Goal: Information Seeking & Learning: Check status

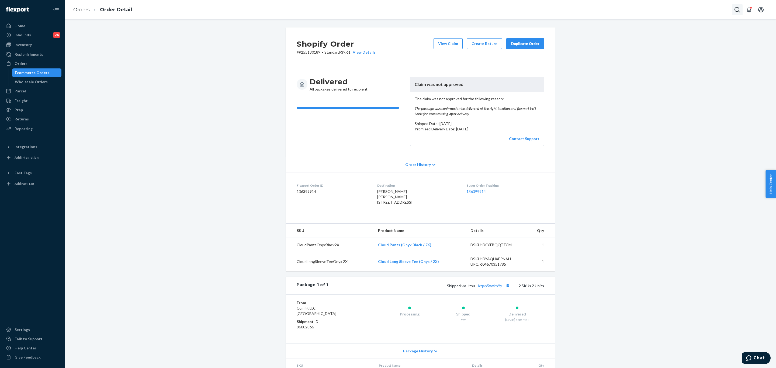
click at [737, 10] on icon "Open Search Box" at bounding box center [737, 9] width 6 height 6
click at [706, 12] on input "Search Input" at bounding box center [697, 9] width 66 height 5
click at [685, 34] on p "[PERSON_NAME]" at bounding box center [686, 31] width 65 height 5
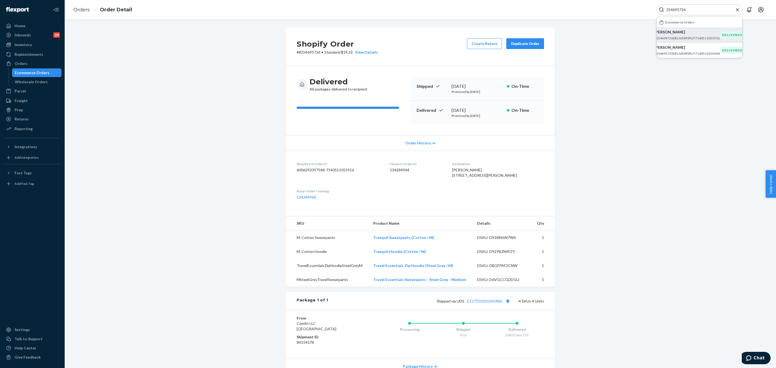
click at [698, 11] on input "254695726" at bounding box center [697, 9] width 66 height 5
paste input "57183"
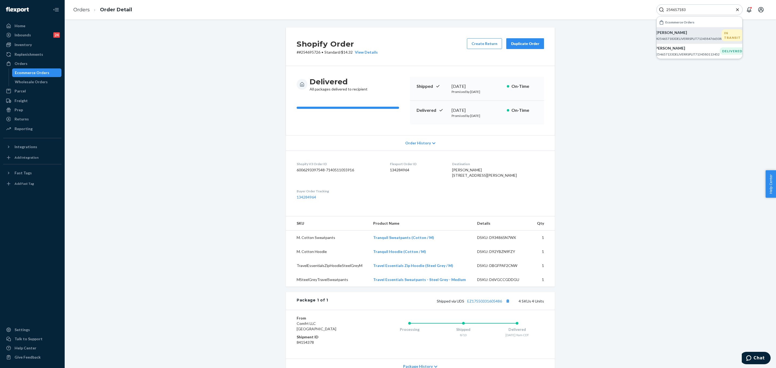
click at [693, 36] on p "#254657183DELIVERRSPLIT7134584766508" at bounding box center [688, 38] width 65 height 5
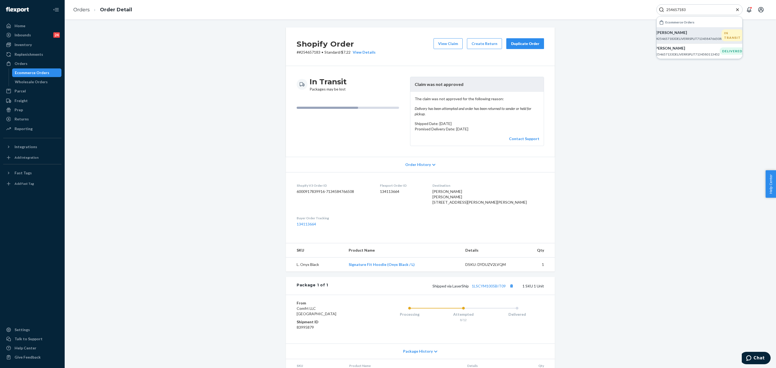
click at [697, 9] on input "254657183" at bounding box center [697, 9] width 66 height 5
paste input "3829614"
type input "253829614"
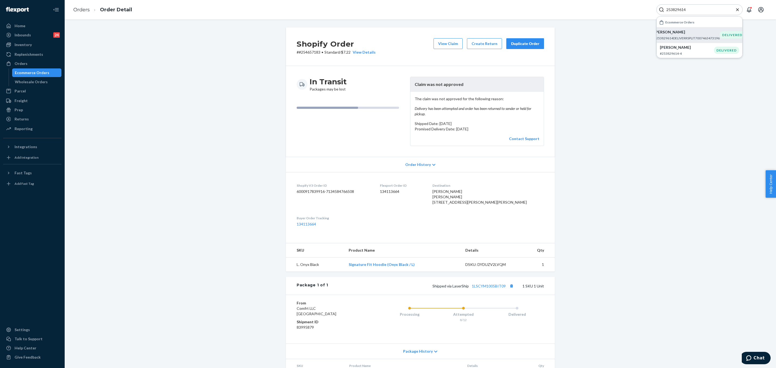
click at [680, 37] on p "#253829614DELIVERRSPLIT7007463473196" at bounding box center [686, 38] width 65 height 5
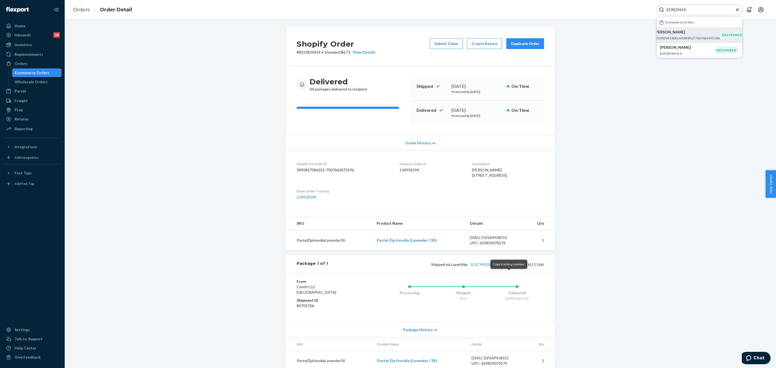
click at [508, 268] on button "Copy tracking number" at bounding box center [511, 264] width 7 height 7
click at [25, 62] on div "Orders" at bounding box center [21, 63] width 13 height 5
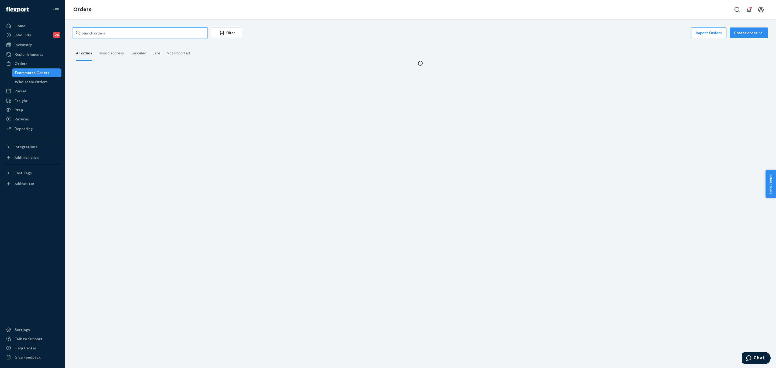
click at [153, 33] on input "text" at bounding box center [140, 32] width 135 height 11
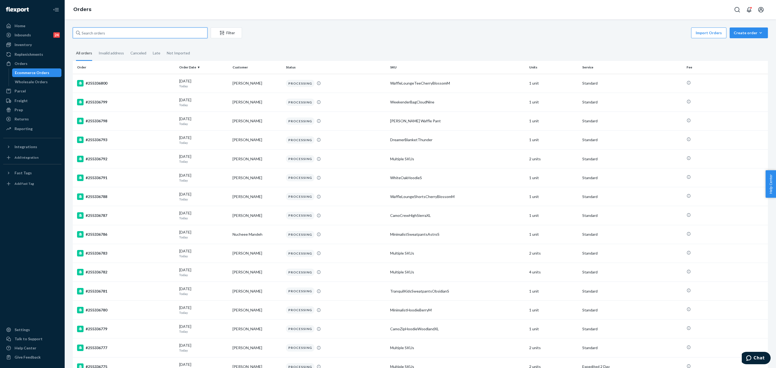
paste input "1LSCYM1005CX8T3"
type input "1LSCYM1005CX8T3"
click at [109, 31] on input "text" at bounding box center [140, 32] width 135 height 11
paste input "253829614"
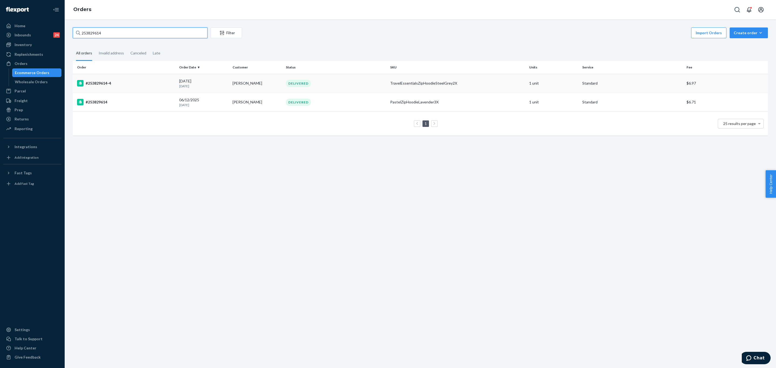
type input "253829614"
click at [145, 83] on div "#253829614-4" at bounding box center [126, 83] width 98 height 6
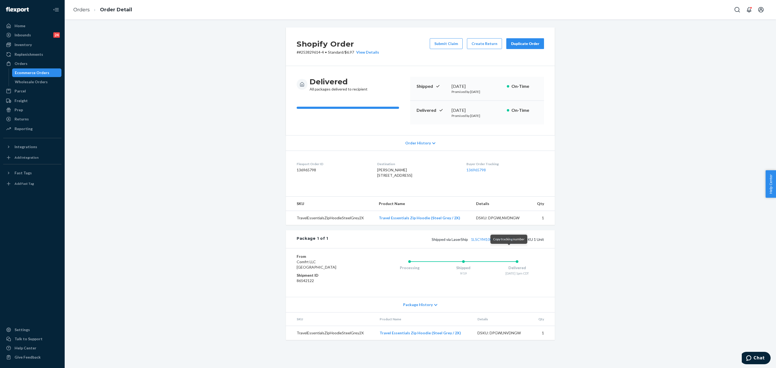
click at [508, 243] on button "Copy tracking number" at bounding box center [511, 239] width 7 height 7
drag, startPoint x: 32, startPoint y: 118, endPoint x: 58, endPoint y: 106, distance: 28.1
click at [32, 118] on div "Returns" at bounding box center [32, 119] width 57 height 8
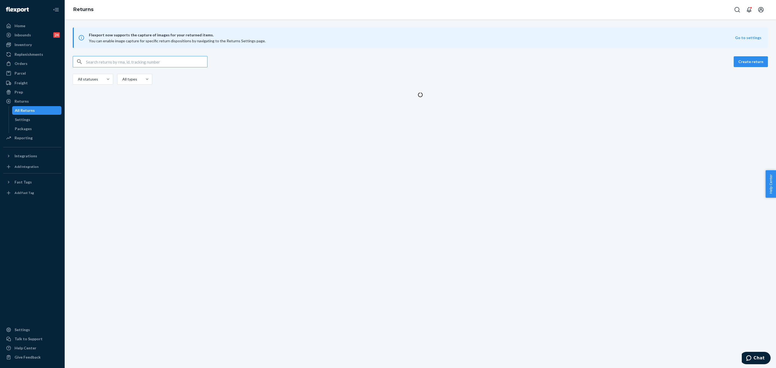
click at [129, 57] on input "text" at bounding box center [146, 61] width 121 height 11
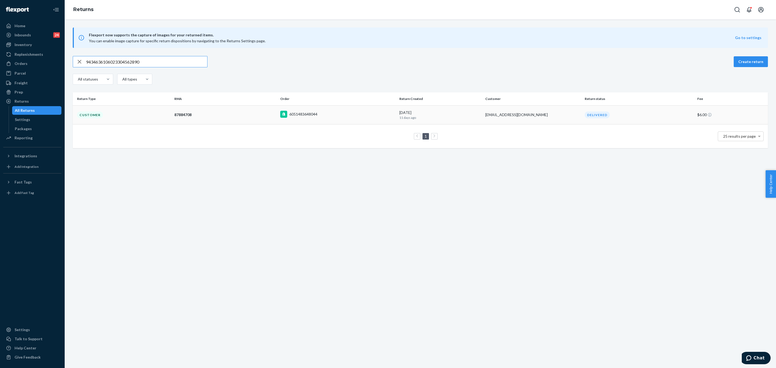
type input "9434636106023304562890"
click at [121, 116] on td "Customer" at bounding box center [122, 114] width 99 height 19
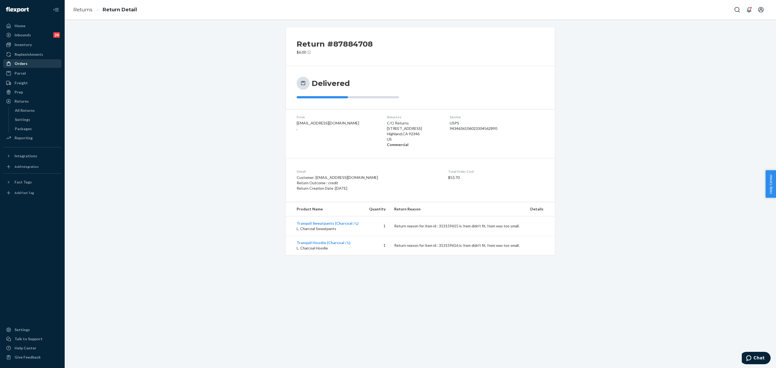
click at [37, 60] on div "Orders" at bounding box center [32, 64] width 57 height 8
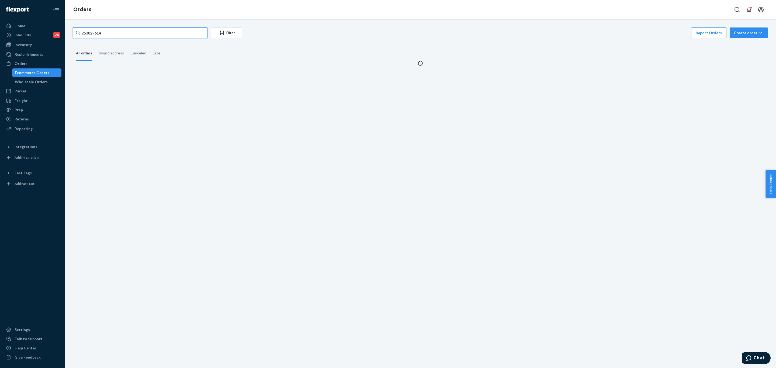
click at [161, 33] on input "253829614" at bounding box center [140, 32] width 135 height 11
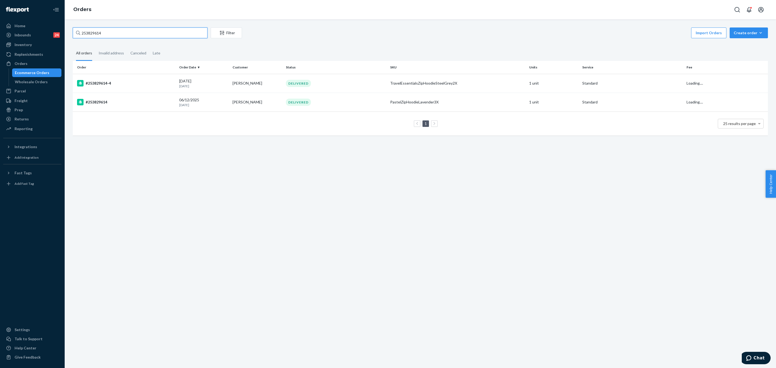
click at [161, 33] on input "253829614" at bounding box center [140, 32] width 135 height 11
paste input "5243076"
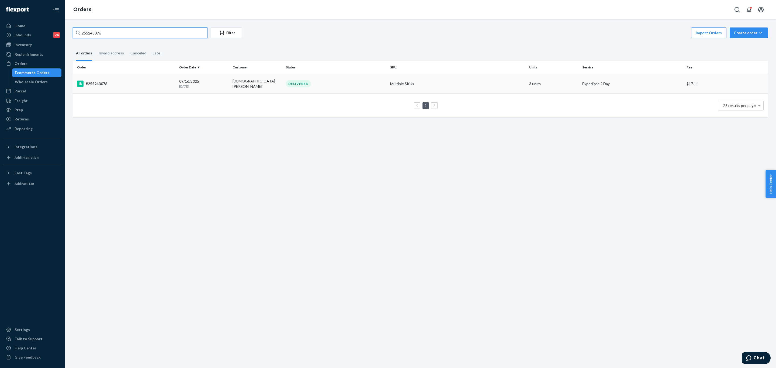
type input "255243076"
click at [130, 83] on div "#255243076" at bounding box center [126, 84] width 98 height 6
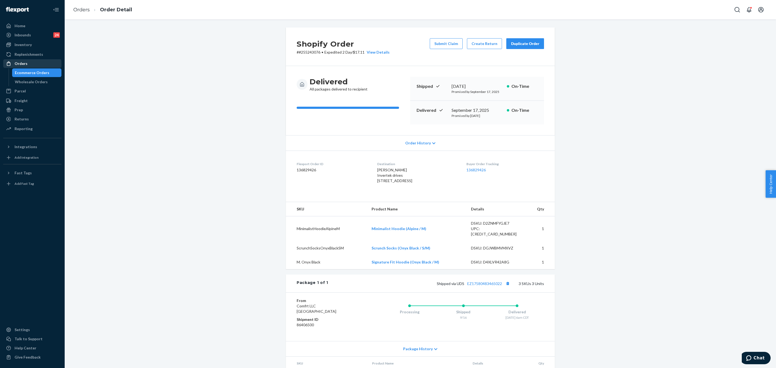
click at [37, 63] on div "Orders" at bounding box center [32, 64] width 57 height 8
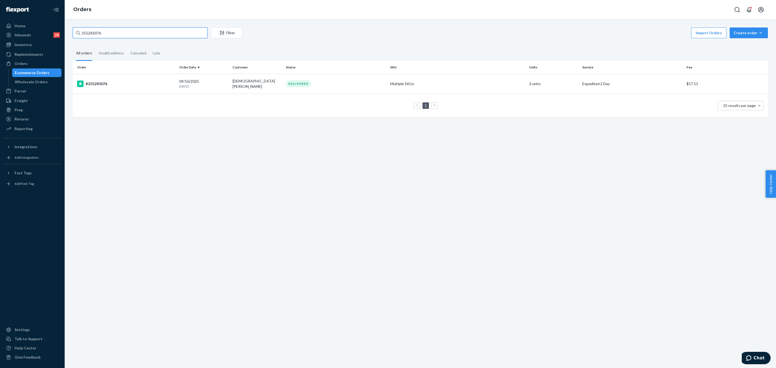
click at [133, 33] on input "255243076" at bounding box center [140, 32] width 135 height 11
paste input "10161"
type input "255210161"
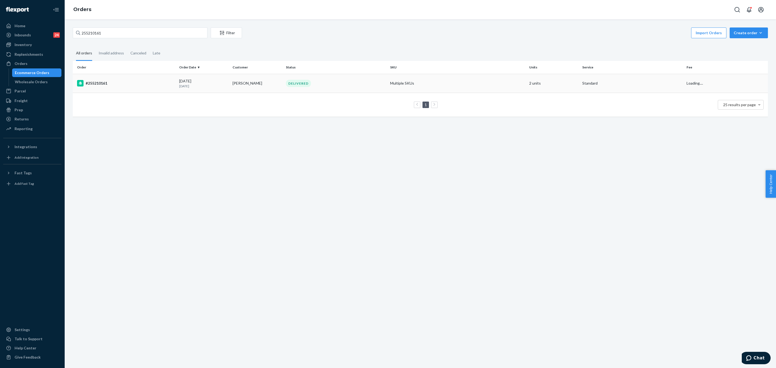
click at [139, 90] on td "#255210161" at bounding box center [125, 83] width 104 height 19
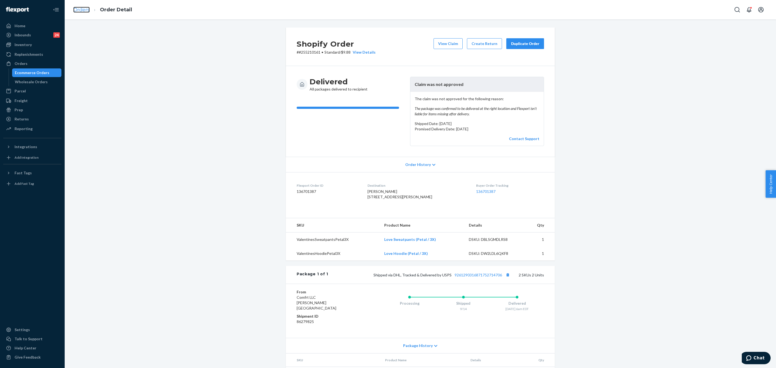
click at [80, 9] on link "Orders" at bounding box center [81, 10] width 16 height 6
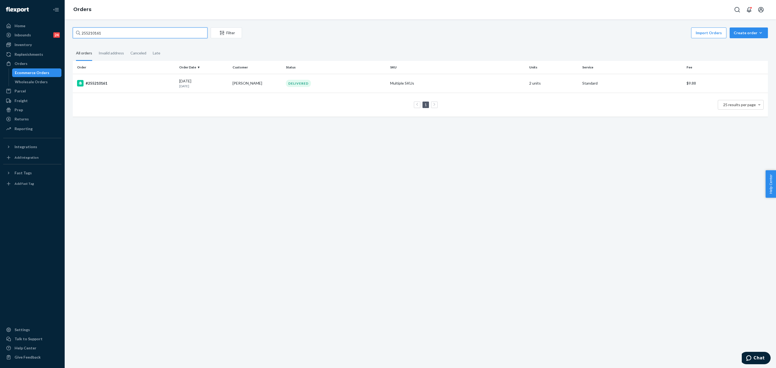
click at [127, 31] on input "255210161" at bounding box center [140, 32] width 135 height 11
paste input "168472"
type input "255168472"
click at [149, 78] on td "#255168472" at bounding box center [125, 83] width 104 height 19
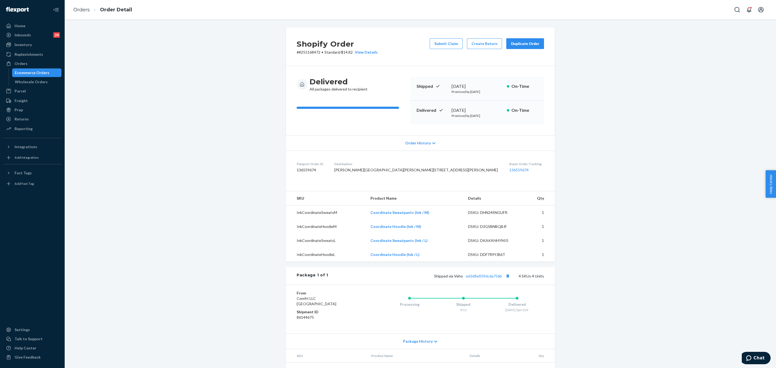
click at [88, 4] on ol "Orders Order Detail" at bounding box center [102, 10] width 67 height 16
click at [83, 8] on link "Orders" at bounding box center [81, 10] width 16 height 6
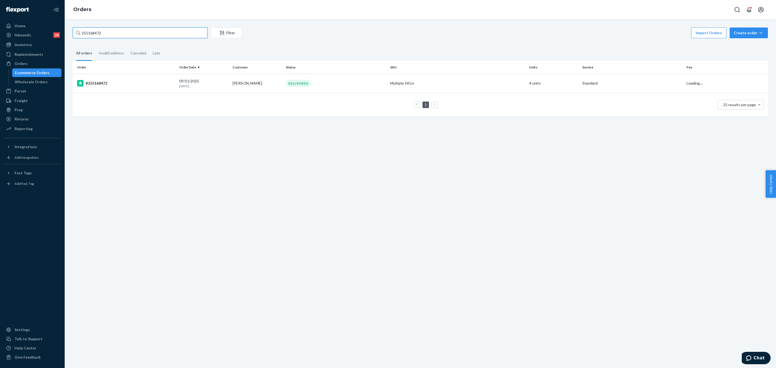
click at [133, 28] on input "255168472" at bounding box center [140, 32] width 135 height 11
paste input "#255166966"
type input "#255166966"
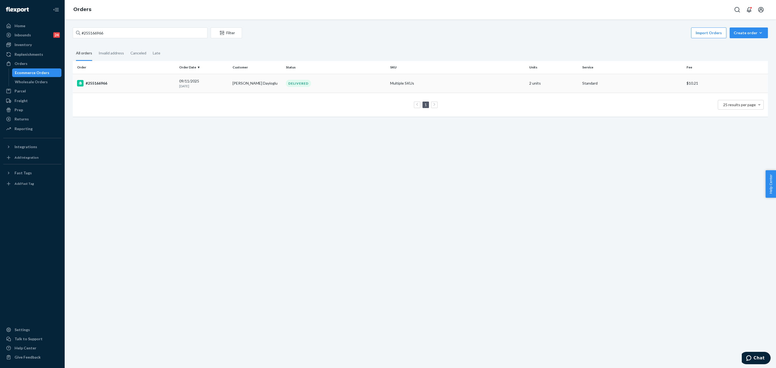
click at [141, 84] on div "#255166966" at bounding box center [126, 83] width 98 height 6
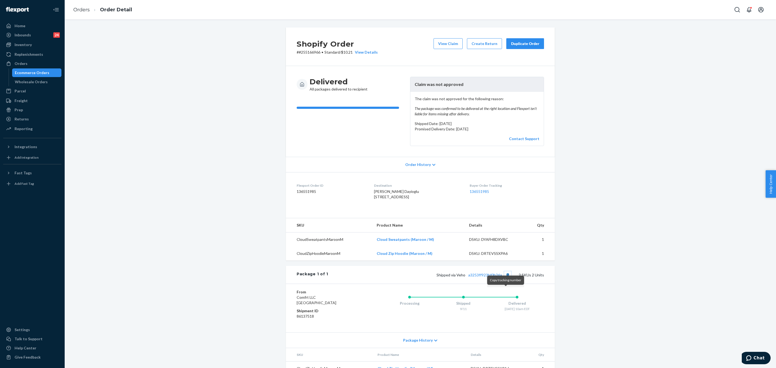
click at [505, 278] on button "Copy tracking number" at bounding box center [507, 274] width 7 height 7
click at [479, 277] on link "a3253ff923bf0b26a" at bounding box center [485, 275] width 34 height 5
click at [30, 118] on div "Returns" at bounding box center [32, 119] width 57 height 8
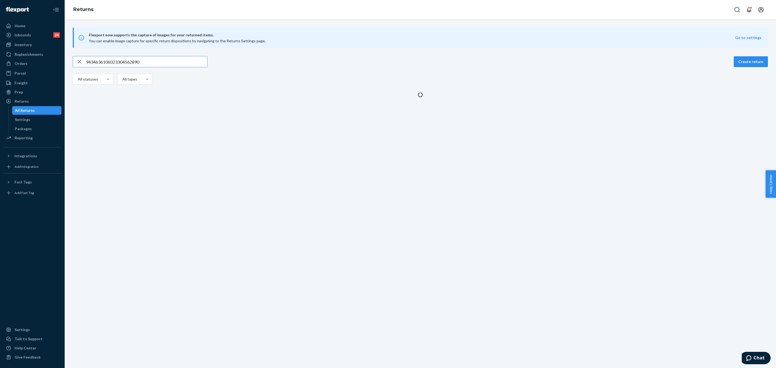
click at [150, 65] on input "9434636106023304562890" at bounding box center [146, 61] width 121 height 11
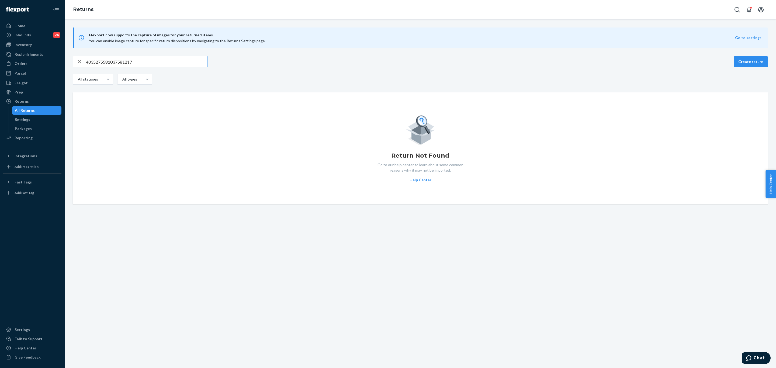
type input "4035275581037581217"
click at [29, 58] on link "Replenishments" at bounding box center [32, 54] width 58 height 9
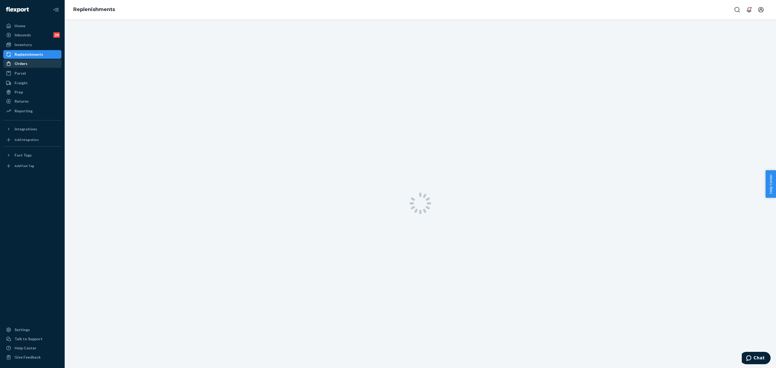
click at [28, 67] on div "Orders" at bounding box center [32, 64] width 57 height 8
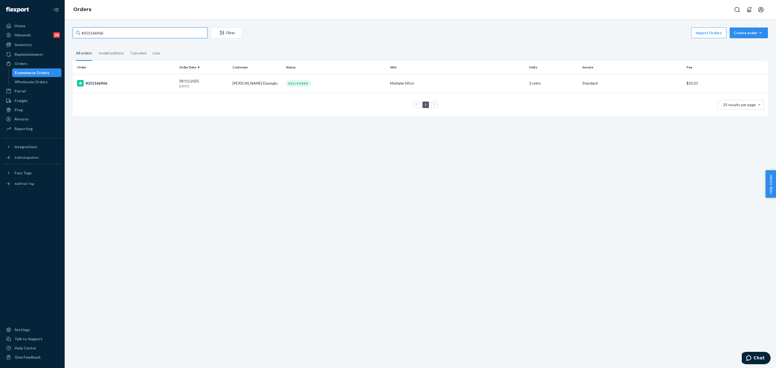
click at [116, 29] on input "#255166966" at bounding box center [140, 32] width 135 height 11
click at [117, 31] on input "#255166966" at bounding box center [140, 32] width 135 height 11
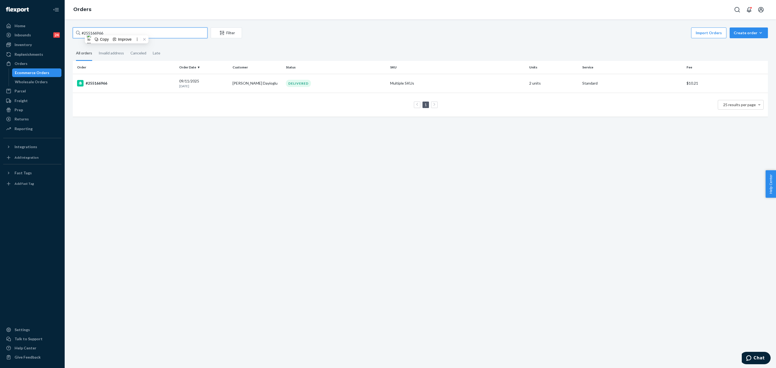
paste input "27706"
type input "#252770666"
click at [132, 84] on div "#252770666" at bounding box center [126, 83] width 98 height 6
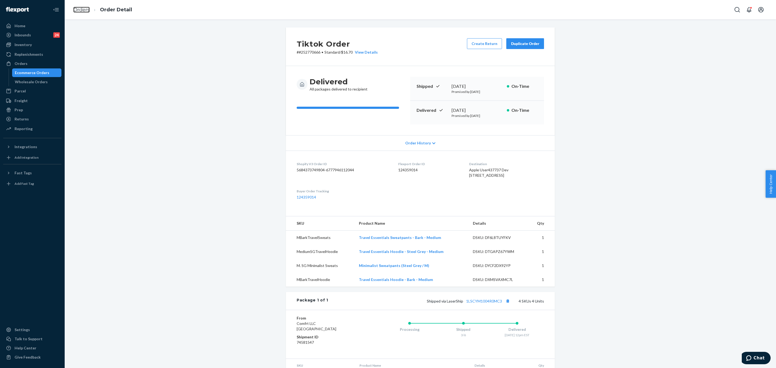
drag, startPoint x: 74, startPoint y: 7, endPoint x: 92, endPoint y: 20, distance: 23.1
click at [74, 7] on link "Orders" at bounding box center [81, 10] width 16 height 6
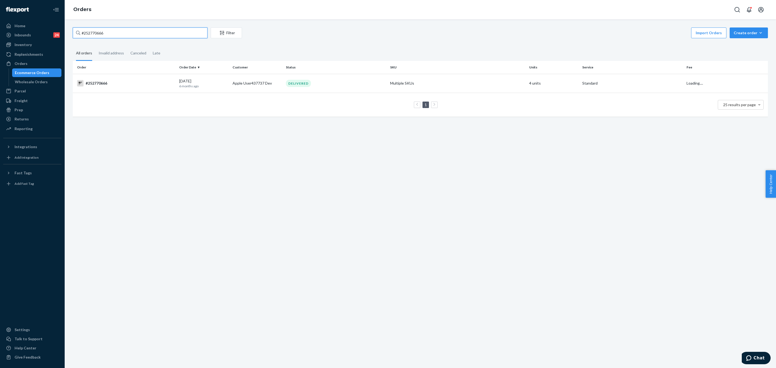
click at [112, 31] on input "#252770666" at bounding box center [140, 32] width 135 height 11
paste input "255166432"
type input "255166432"
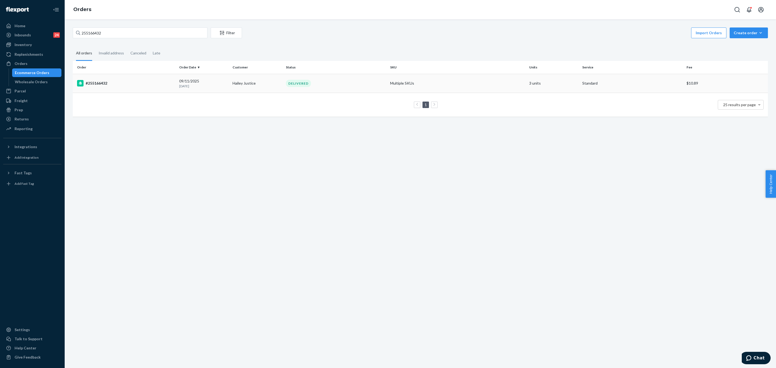
click at [151, 87] on td "#255166432" at bounding box center [125, 83] width 104 height 19
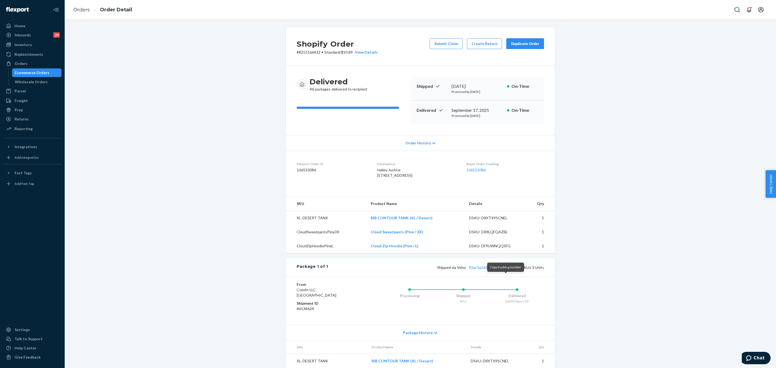
click at [505, 271] on button "Copy tracking number" at bounding box center [507, 267] width 7 height 7
click at [82, 12] on link "Orders" at bounding box center [81, 10] width 16 height 6
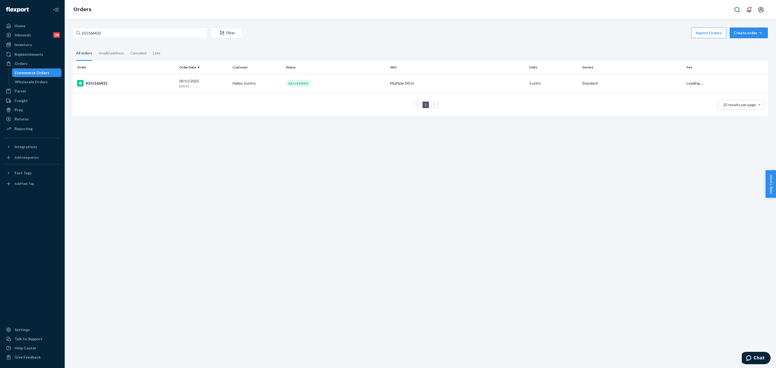
click at [137, 44] on div "255166432 Filter Import Orders Create order Ecommerce order Removal order All o…" at bounding box center [420, 74] width 703 height 95
click at [133, 31] on input "255166432" at bounding box center [140, 32] width 135 height 11
paste input "#255051706"
type input "#255051706"
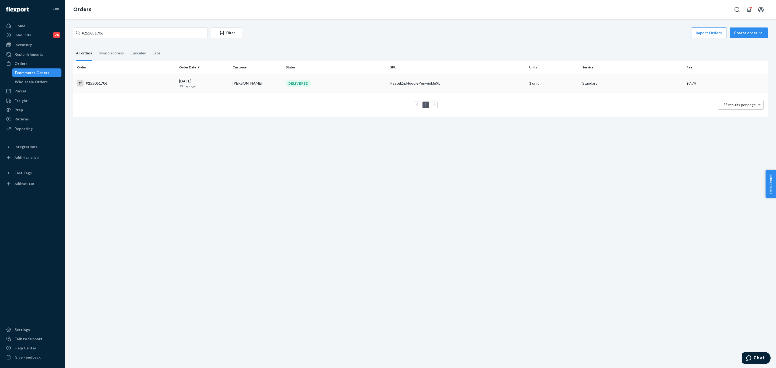
click at [137, 78] on td "#255051706" at bounding box center [125, 83] width 104 height 19
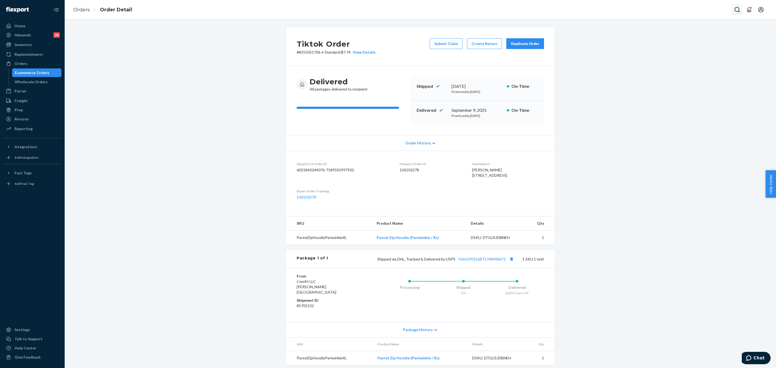
click at [736, 10] on icon "Open Search Box" at bounding box center [737, 9] width 6 height 6
click at [691, 7] on input "Search Input" at bounding box center [697, 9] width 66 height 5
type input "255243076"
click at [84, 11] on link "Orders" at bounding box center [81, 10] width 16 height 6
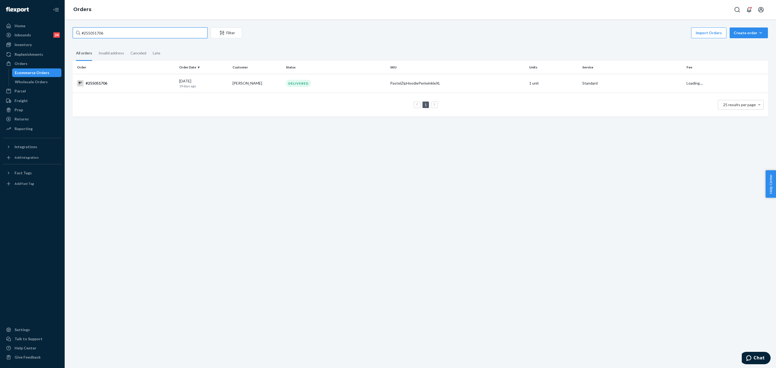
click at [161, 32] on input "#255051706" at bounding box center [140, 32] width 135 height 11
paste input "25524307"
type input "255243076"
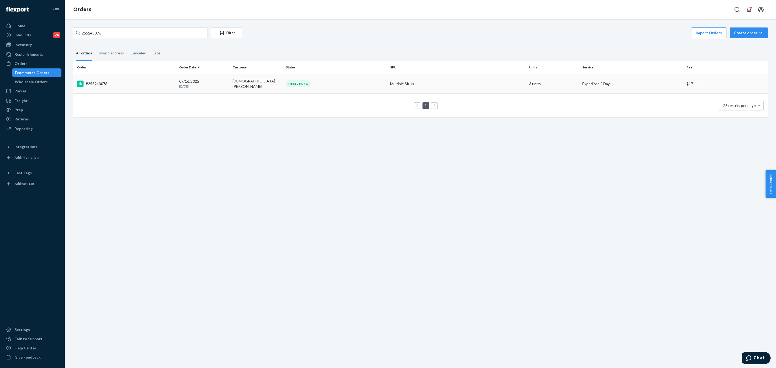
click at [129, 83] on div "#255243076" at bounding box center [126, 84] width 98 height 6
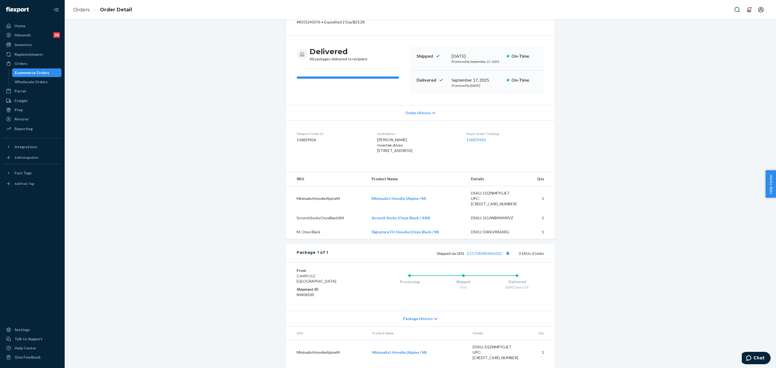
scroll to position [62, 0]
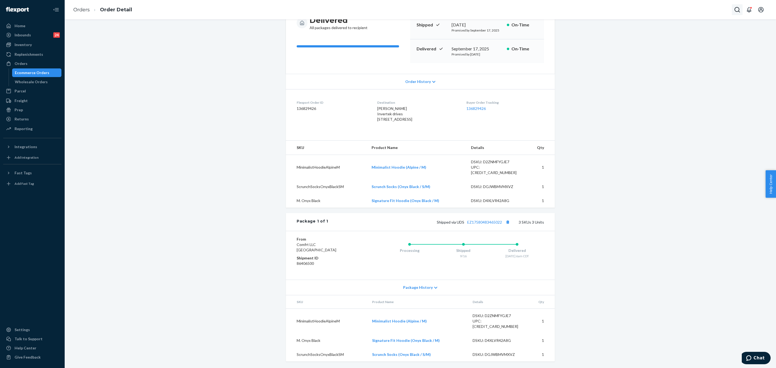
click at [734, 11] on icon "Open Search Box" at bounding box center [737, 9] width 6 height 6
click at [699, 11] on input "Search Input" at bounding box center [697, 9] width 66 height 5
click at [667, 10] on input "r #254059459" at bounding box center [697, 9] width 66 height 5
click at [683, 25] on div "Ecommerce Orders" at bounding box center [699, 23] width 86 height 10
click at [685, 33] on p "[PERSON_NAME][DEMOGRAPHIC_DATA]" at bounding box center [686, 34] width 65 height 11
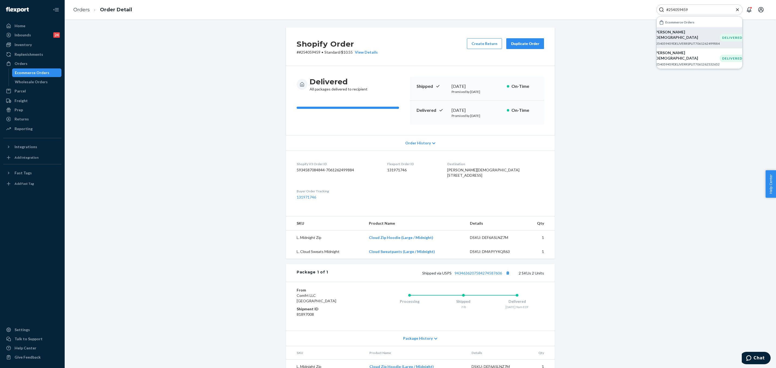
click at [708, 11] on input "#254059459" at bounding box center [697, 9] width 66 height 5
paste input "5051706"
click at [683, 32] on p "[PERSON_NAME]" at bounding box center [686, 31] width 65 height 5
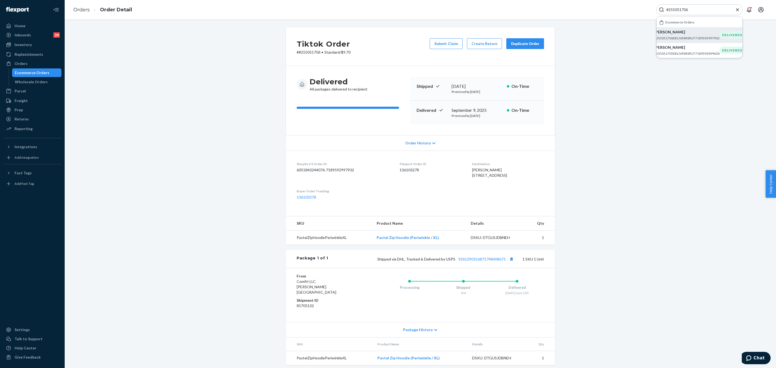
click at [696, 12] on input "#255051706" at bounding box center [697, 9] width 66 height 5
paste input "#"
click at [702, 11] on input "##255051706" at bounding box center [697, 9] width 66 height 5
click at [701, 11] on input "##255051706" at bounding box center [697, 9] width 66 height 5
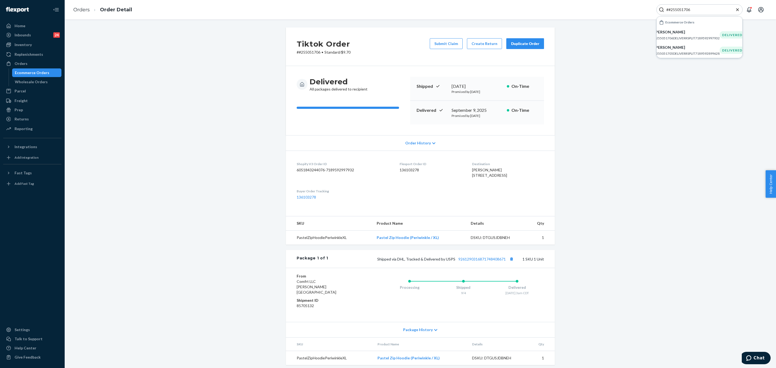
click at [701, 11] on input "##255051706" at bounding box center [697, 9] width 66 height 5
paste input "255165982"
click at [682, 31] on p "[PERSON_NAME]" at bounding box center [685, 31] width 53 height 5
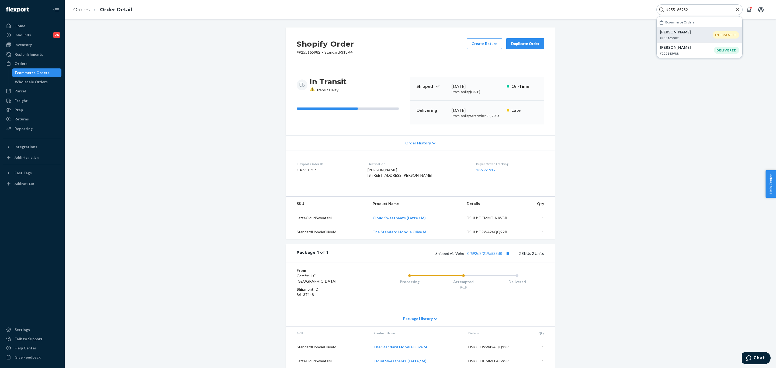
click at [708, 10] on input "#255165982" at bounding box center [697, 9] width 66 height 5
click at [707, 9] on input "#255165982" at bounding box center [697, 9] width 66 height 5
type input "#"
paste input "#255116985"
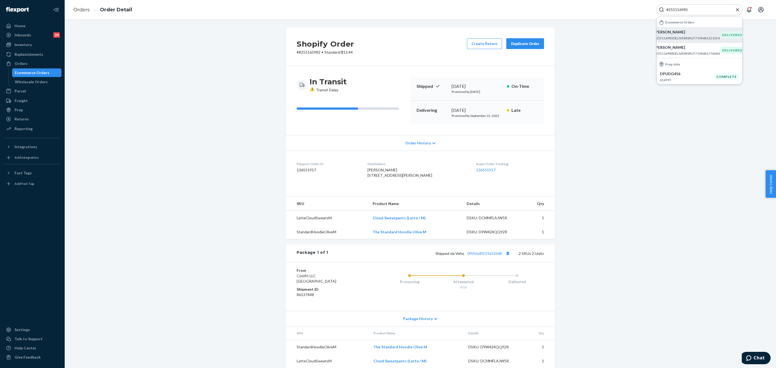
click at [684, 34] on p "[PERSON_NAME]" at bounding box center [686, 31] width 65 height 5
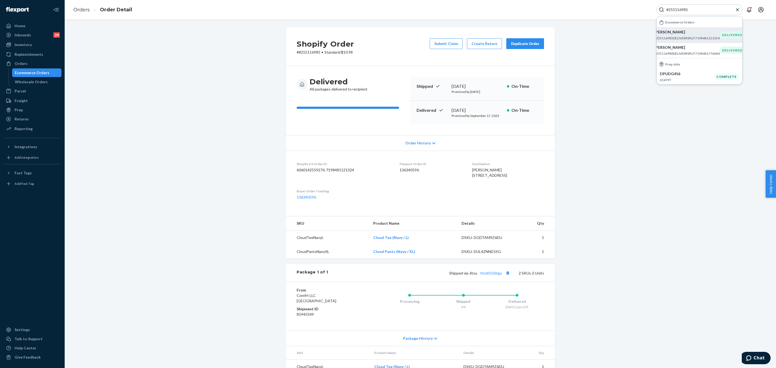
click at [697, 7] on input "#255116985" at bounding box center [697, 9] width 66 height 5
paste input "#255173117"
click at [687, 33] on p "[PERSON_NAME]" at bounding box center [686, 31] width 54 height 5
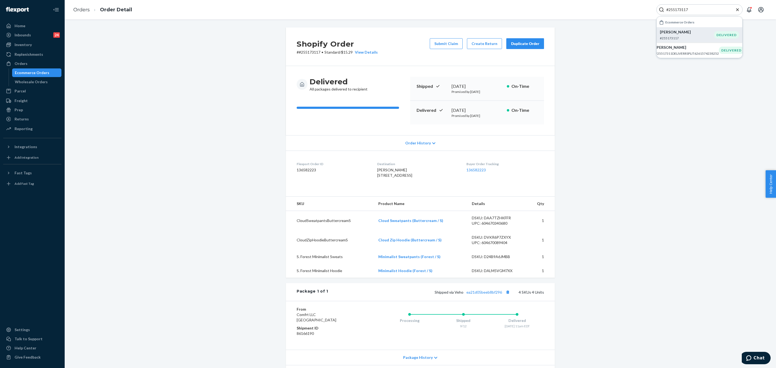
scroll to position [96, 0]
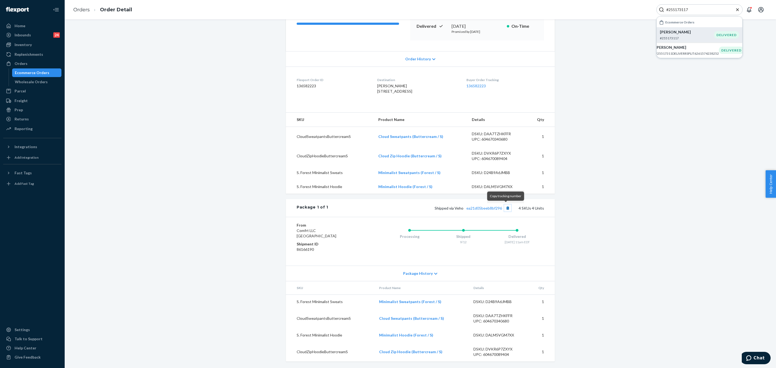
click at [505, 208] on button "Copy tracking number" at bounding box center [507, 207] width 7 height 7
click at [697, 7] on input "#255173117" at bounding box center [697, 9] width 66 height 5
paste input "69048"
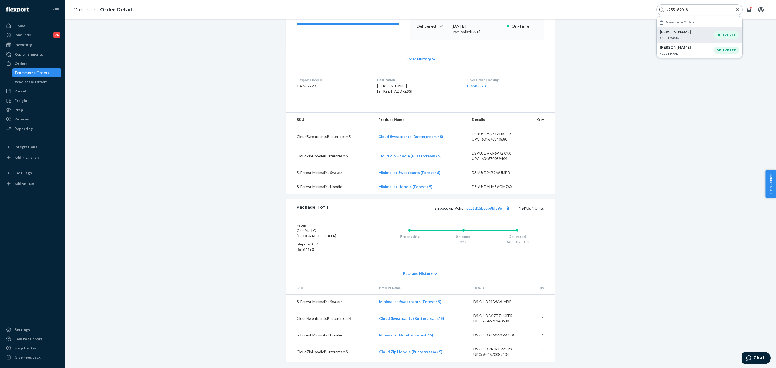
click at [687, 31] on p "[PERSON_NAME]" at bounding box center [686, 31] width 54 height 5
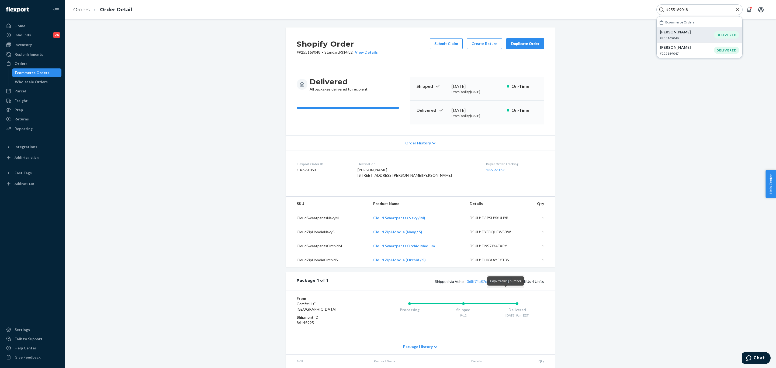
click at [504, 285] on button "Copy tracking number" at bounding box center [507, 281] width 7 height 7
click at [690, 9] on input "#255169048" at bounding box center [697, 9] width 66 height 5
paste input "4379546"
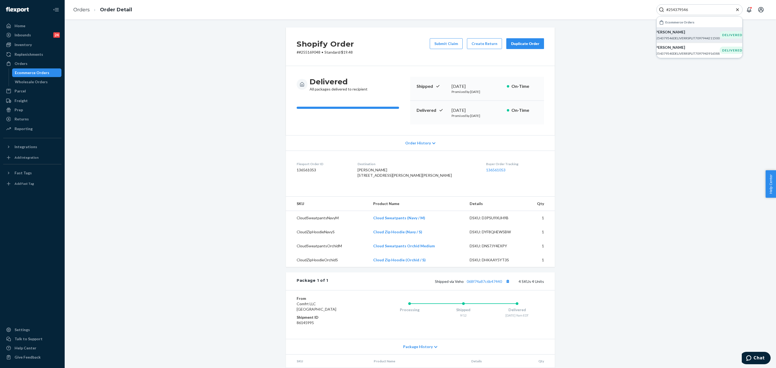
click at [693, 36] on p "#254379546DELIVERRSPLIT7097944211500" at bounding box center [686, 38] width 65 height 5
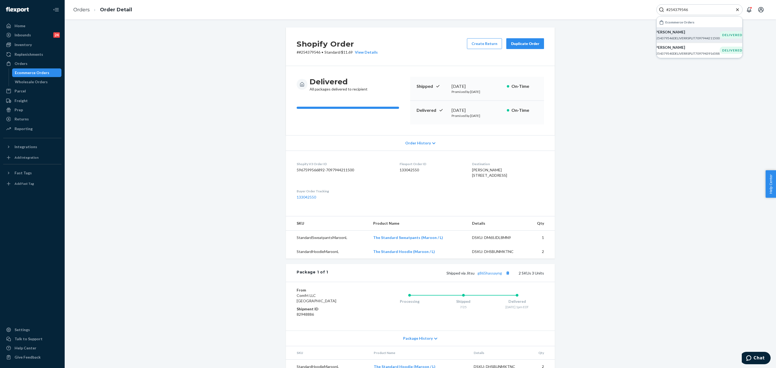
click at [229, 73] on div "Shopify Order # #254379546 • Standard / $11.69 View Details Create Return Dupli…" at bounding box center [420, 210] width 703 height 366
click at [696, 6] on div "#254379546" at bounding box center [699, 9] width 86 height 11
click at [696, 8] on div "#254379546" at bounding box center [699, 9] width 86 height 11
click at [696, 8] on input "#254379546" at bounding box center [697, 9] width 66 height 5
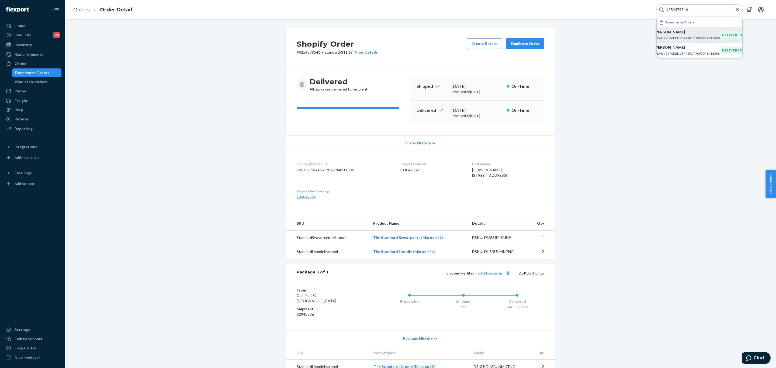
click at [696, 8] on input "#254379546" at bounding box center [697, 9] width 66 height 5
paste input "#"
click at [684, 32] on p "[PERSON_NAME]" at bounding box center [686, 31] width 65 height 5
click at [641, 131] on div "Shopify Order # #254379546 • Standard / $16.46 Create Return Duplicate Order De…" at bounding box center [420, 210] width 703 height 366
click at [703, 14] on div "##254379546" at bounding box center [699, 9] width 86 height 11
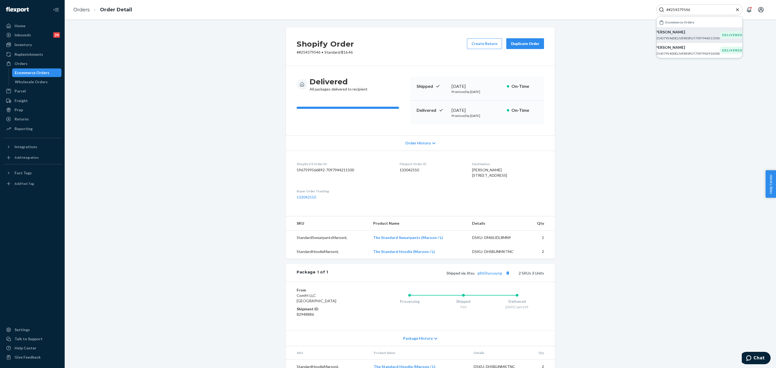
click at [702, 11] on input "##254379546" at bounding box center [697, 9] width 66 height 5
paste input "255167120"
click at [686, 32] on p "[PERSON_NAME]" at bounding box center [686, 31] width 54 height 5
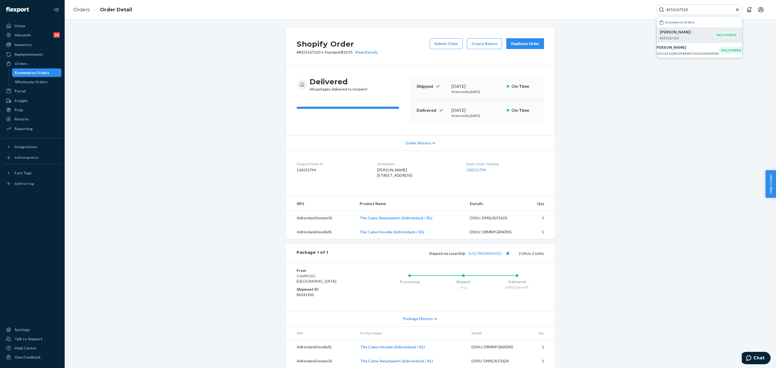
click at [674, 33] on p "[PERSON_NAME]" at bounding box center [686, 31] width 54 height 5
click at [506, 257] on button "Copy tracking number" at bounding box center [507, 253] width 7 height 7
click at [699, 10] on input "#255167120" at bounding box center [697, 9] width 66 height 5
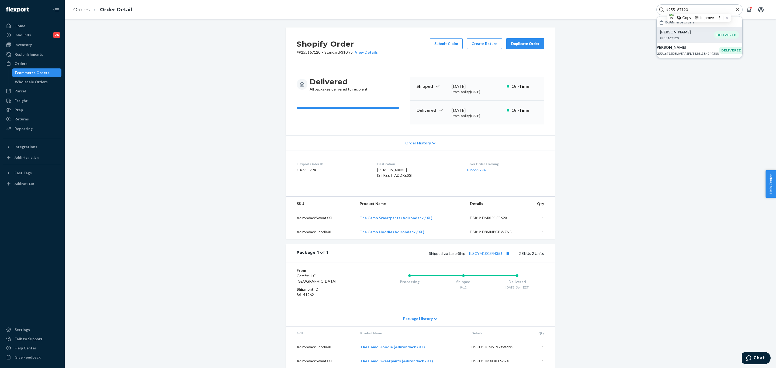
paste input "255191464"
click at [682, 35] on div "[PERSON_NAME] #255191464" at bounding box center [686, 34] width 54 height 11
click at [483, 258] on div "Shipped via Veho bc2eb4c0f79fb4e59 2 SKUs 2 Units" at bounding box center [436, 254] width 216 height 7
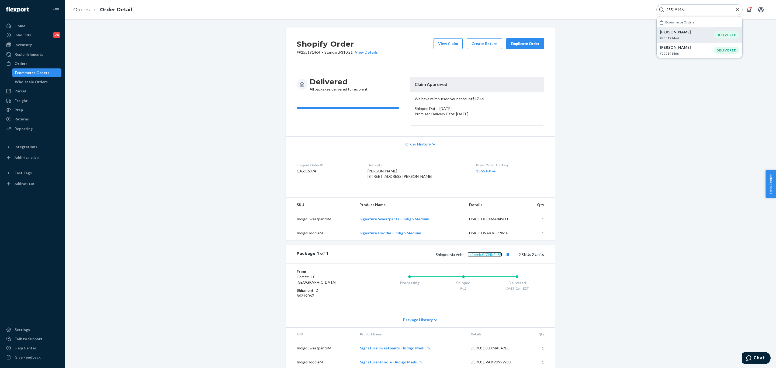
click at [484, 257] on link "bc2eb4c0f79fb4e59" at bounding box center [484, 254] width 34 height 5
click at [698, 11] on input "255191464" at bounding box center [697, 9] width 66 height 5
click at [697, 11] on input "255191464" at bounding box center [697, 9] width 66 height 5
paste input "4922061"
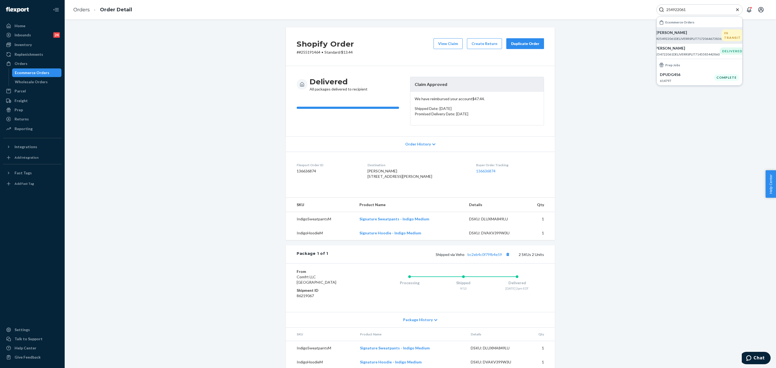
click at [685, 32] on p "[PERSON_NAME]" at bounding box center [688, 32] width 65 height 5
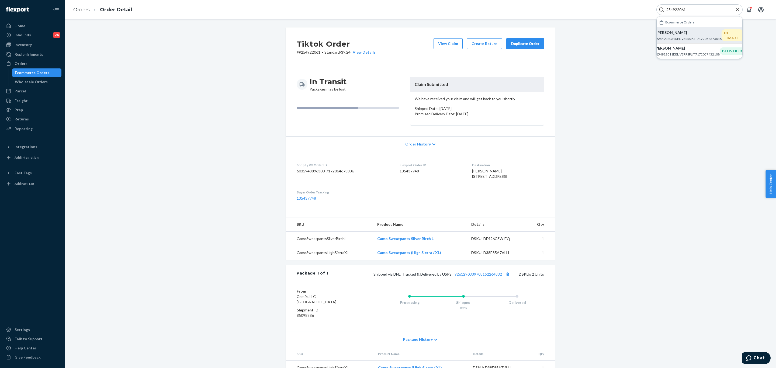
click at [713, 8] on input "254922061" at bounding box center [697, 9] width 66 height 5
paste input "#255066037"
click at [682, 33] on p "[PERSON_NAME]" at bounding box center [686, 31] width 65 height 5
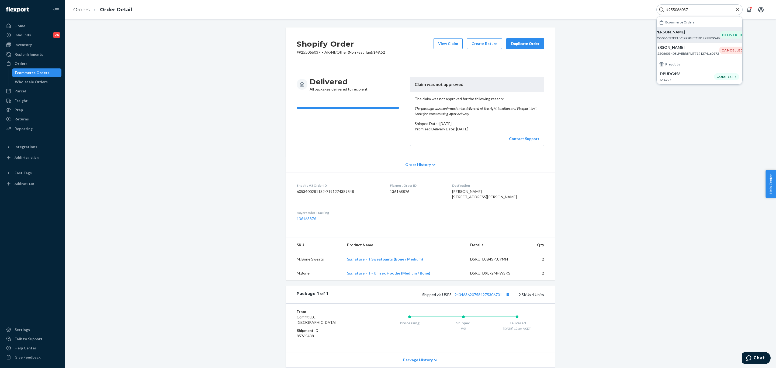
click at [698, 8] on input "#255066037" at bounding box center [697, 9] width 66 height 5
paste input "25586531"
type input "25586531"
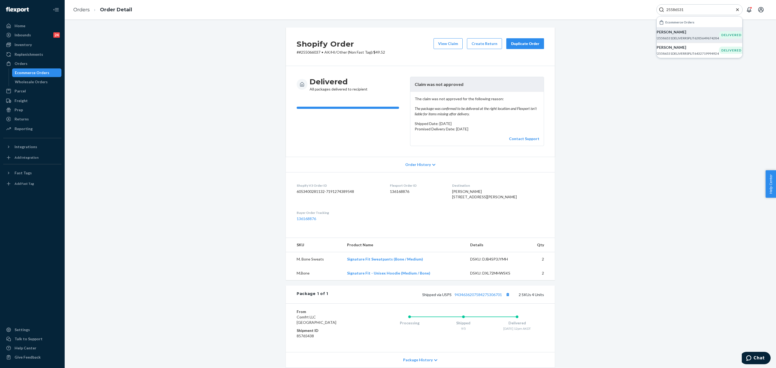
click at [681, 36] on p "#25586531DELIVERRSPLIT6285649674284" at bounding box center [687, 38] width 64 height 5
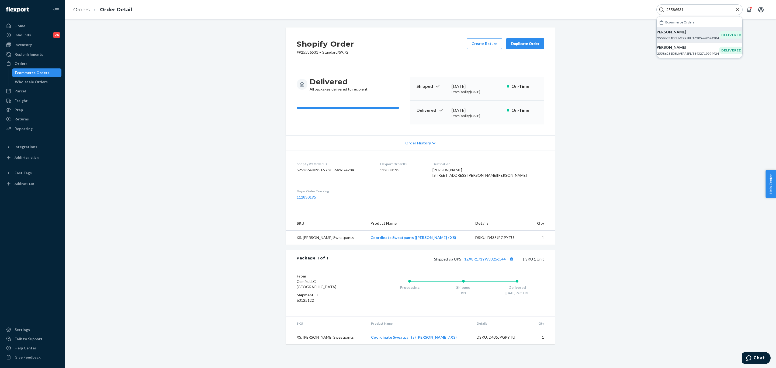
click at [685, 8] on input "25586531" at bounding box center [697, 9] width 66 height 5
click at [677, 33] on p "[PERSON_NAME]" at bounding box center [687, 31] width 64 height 5
drag, startPoint x: 31, startPoint y: 118, endPoint x: 60, endPoint y: 110, distance: 30.5
click at [30, 119] on div "Returns" at bounding box center [32, 119] width 57 height 8
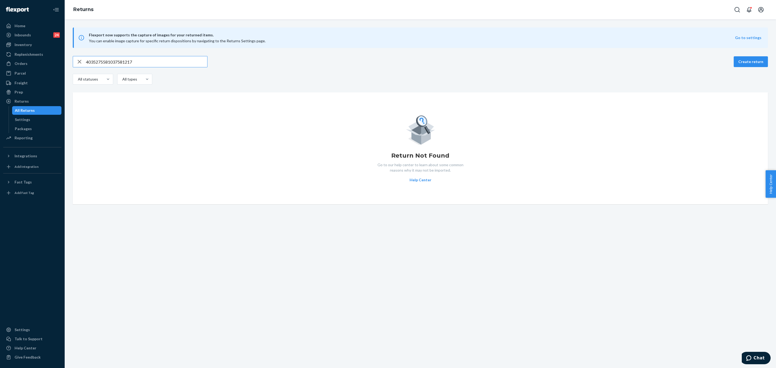
click at [154, 61] on input "4035275581037581217" at bounding box center [146, 61] width 121 height 11
type input "25586531"
click at [732, 8] on button "Open Search Box" at bounding box center [736, 9] width 11 height 11
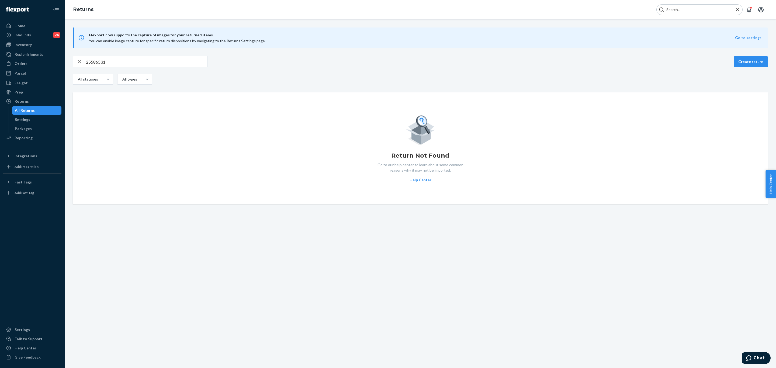
click at [713, 12] on input "Search Input" at bounding box center [697, 9] width 66 height 5
type input "#254828387"
click at [682, 32] on p "[PERSON_NAME]" at bounding box center [686, 31] width 65 height 5
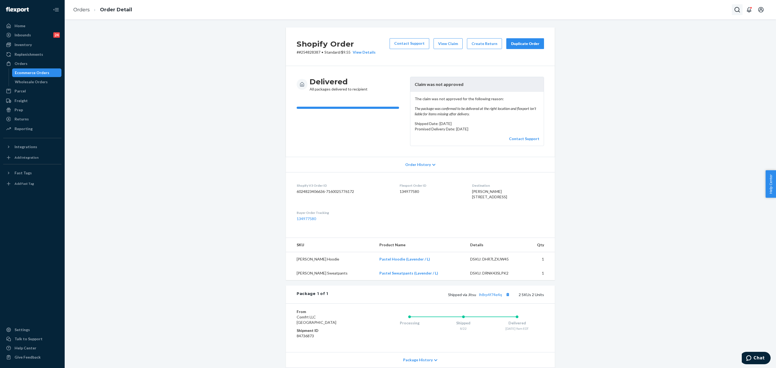
click at [737, 10] on icon "Open Search Box" at bounding box center [737, 9] width 6 height 6
click at [690, 10] on input "Search Input" at bounding box center [697, 9] width 66 height 5
click at [686, 35] on p "[PERSON_NAME]" at bounding box center [688, 32] width 65 height 5
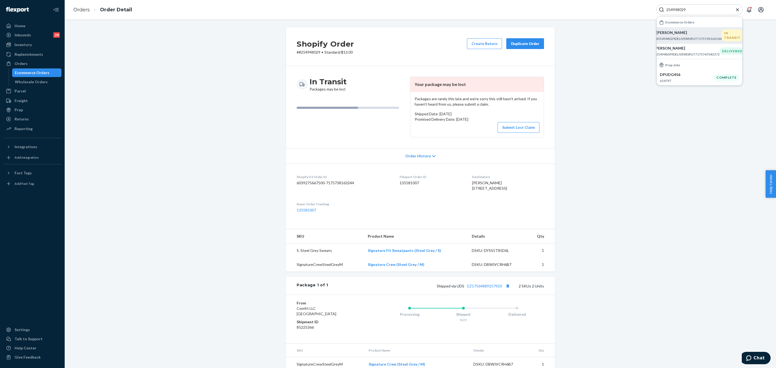
click at [684, 11] on input "254948029" at bounding box center [697, 9] width 66 height 5
paste input "87240"
click at [682, 35] on p "[PERSON_NAME]" at bounding box center [686, 31] width 65 height 5
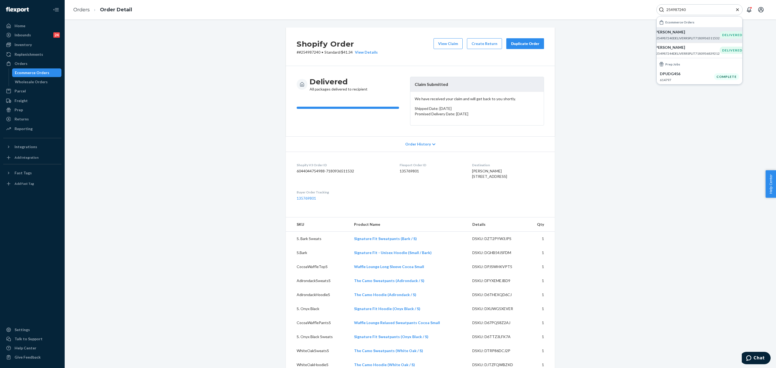
click at [708, 13] on div "254987240" at bounding box center [699, 9] width 86 height 11
click at [695, 11] on input "254987240" at bounding box center [697, 9] width 66 height 5
paste input "5264282"
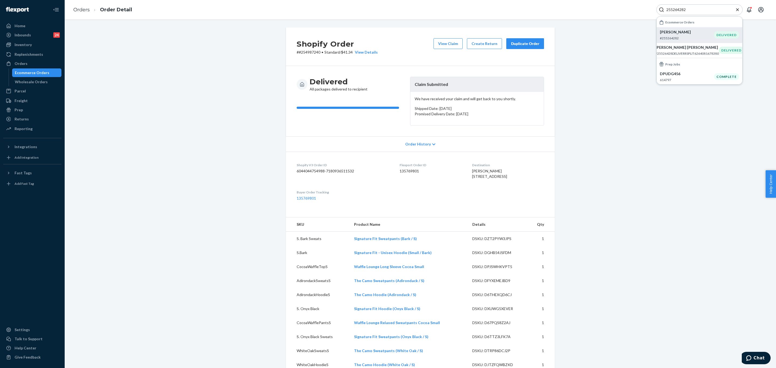
type input "255264282"
click at [687, 33] on p "[PERSON_NAME]" at bounding box center [686, 31] width 54 height 5
